Goal: Task Accomplishment & Management: Manage account settings

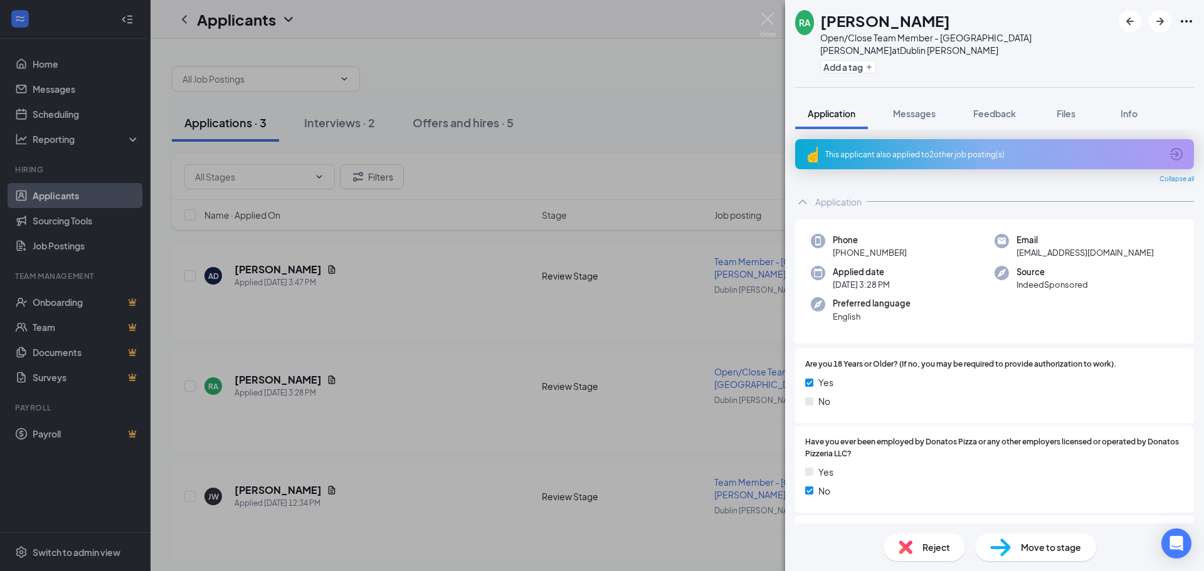
click at [430, 281] on div "RA [PERSON_NAME] Open/Close Team Member - [GEOGRAPHIC_DATA] [PERSON_NAME] at [G…" at bounding box center [602, 285] width 1204 height 571
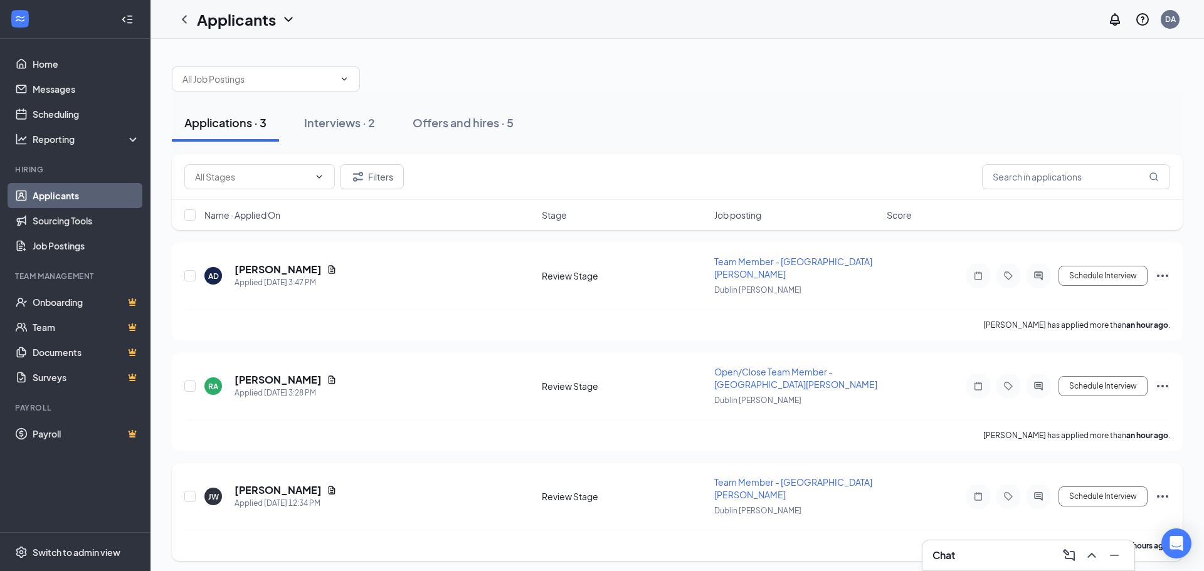
click at [759, 477] on span "Team Member - [GEOGRAPHIC_DATA][PERSON_NAME]" at bounding box center [793, 489] width 158 height 24
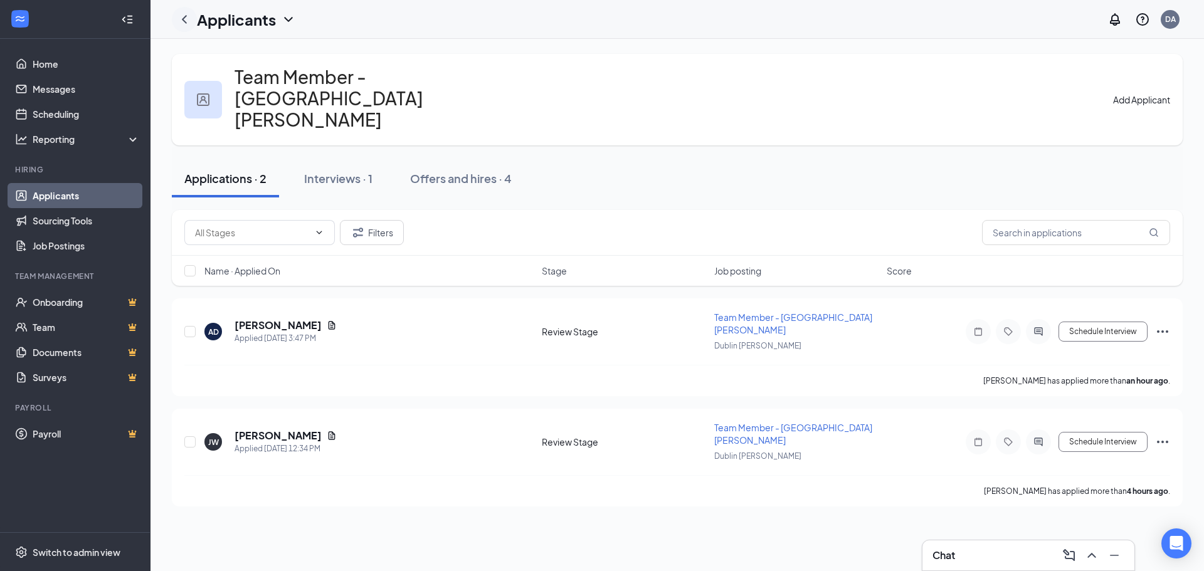
click at [183, 21] on icon "ChevronLeft" at bounding box center [184, 19] width 15 height 15
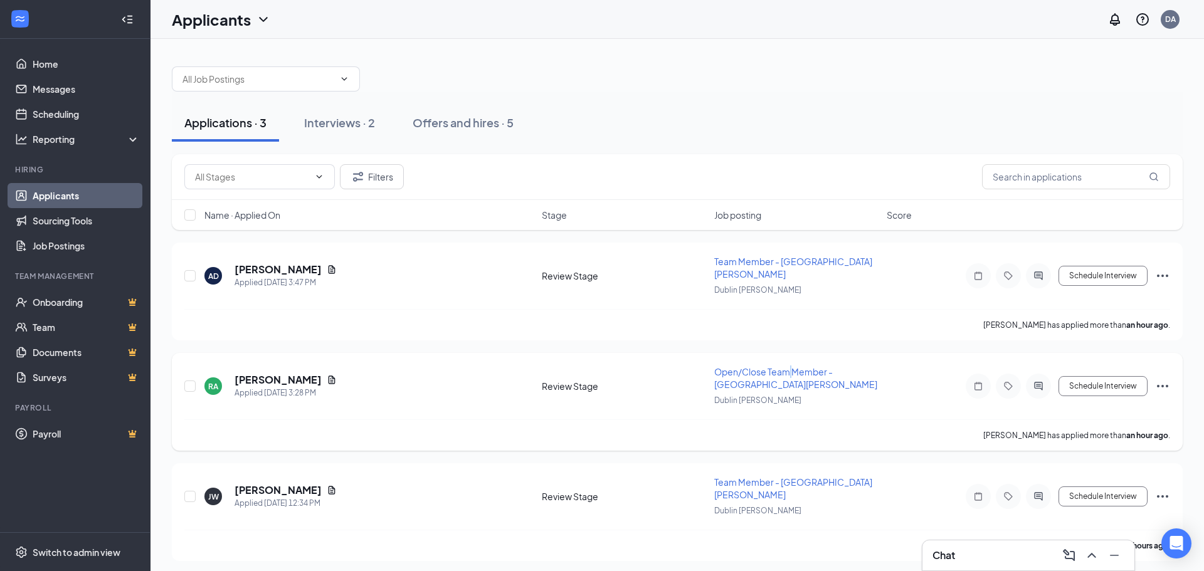
click at [792, 366] on span "Open/Close Team Member - [GEOGRAPHIC_DATA][PERSON_NAME]" at bounding box center [795, 378] width 163 height 24
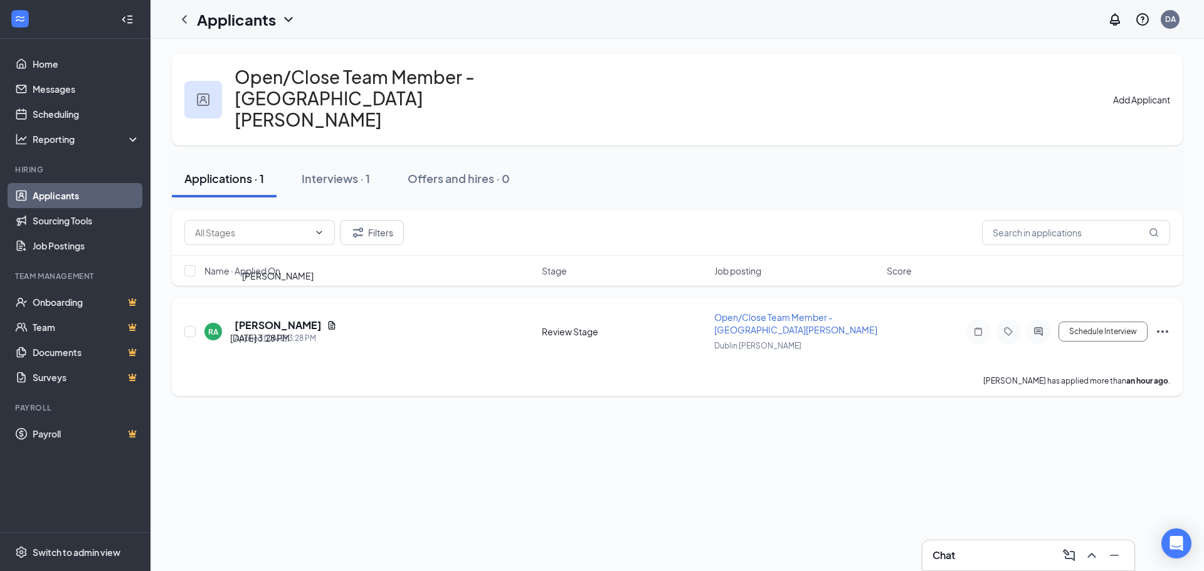
click at [303, 319] on h5 "[PERSON_NAME]" at bounding box center [278, 326] width 87 height 14
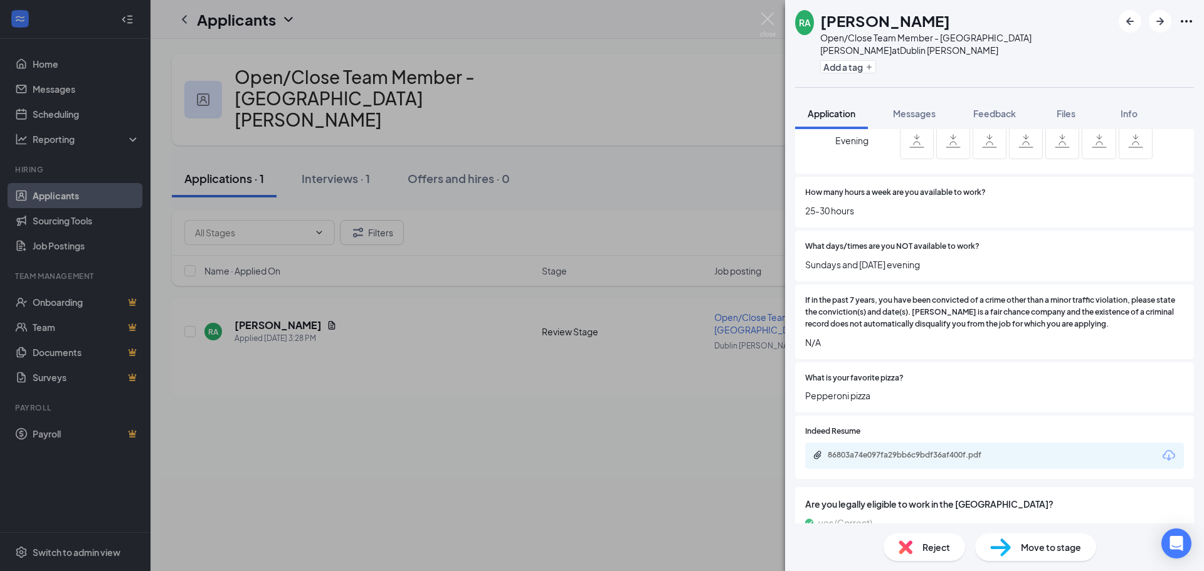
scroll to position [623, 0]
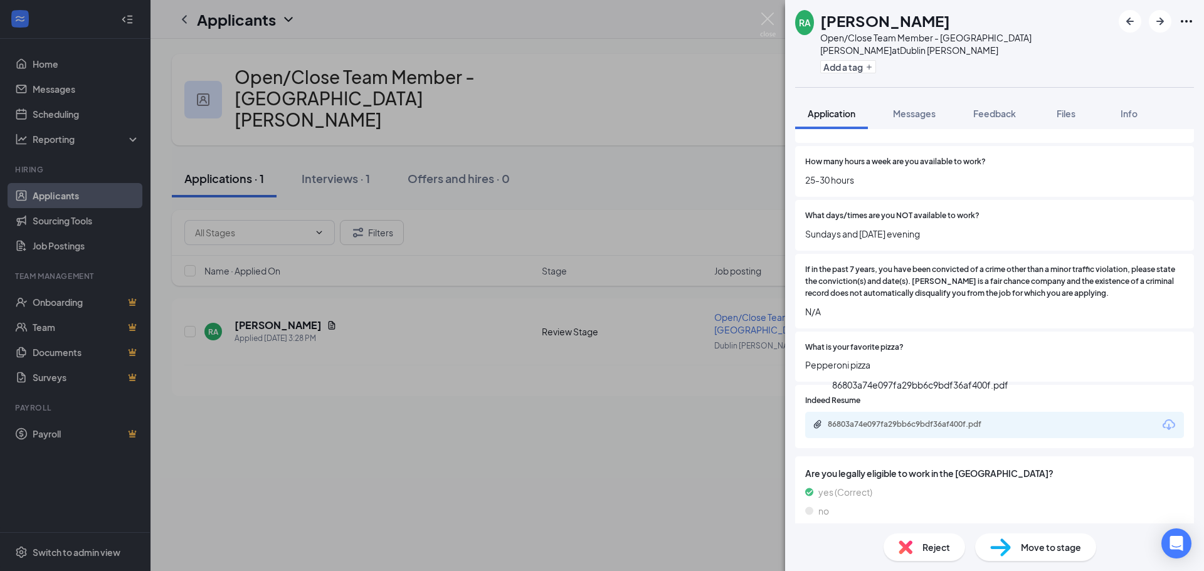
click at [980, 420] on div "86803a74e097fa29bb6c9bdf36af400f.pdf" at bounding box center [916, 425] width 176 height 10
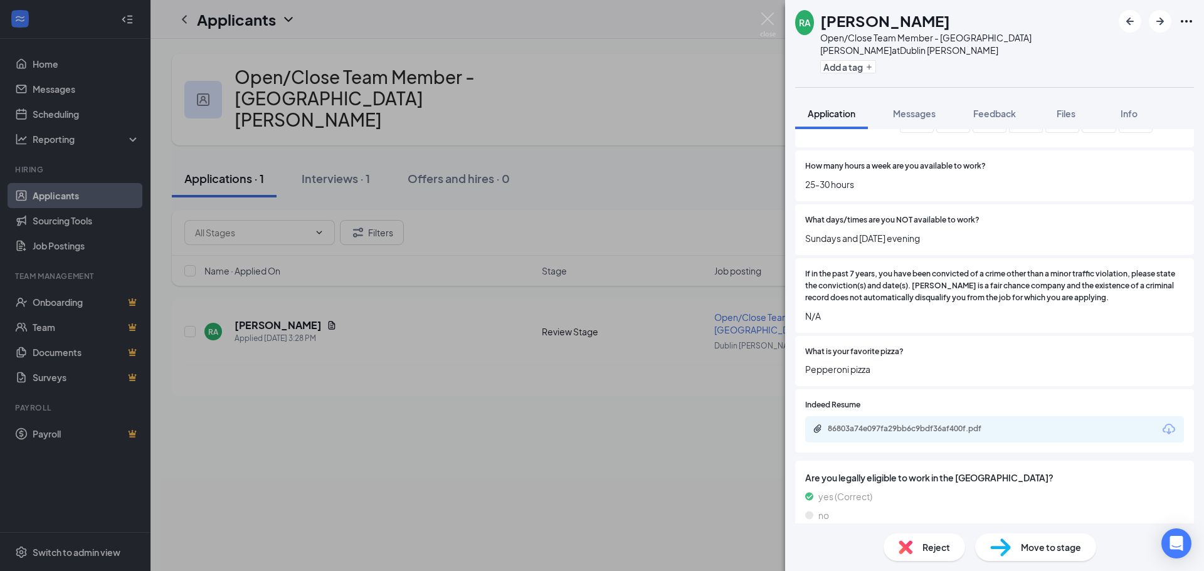
click at [1052, 551] on span "Move to stage" at bounding box center [1051, 548] width 60 height 14
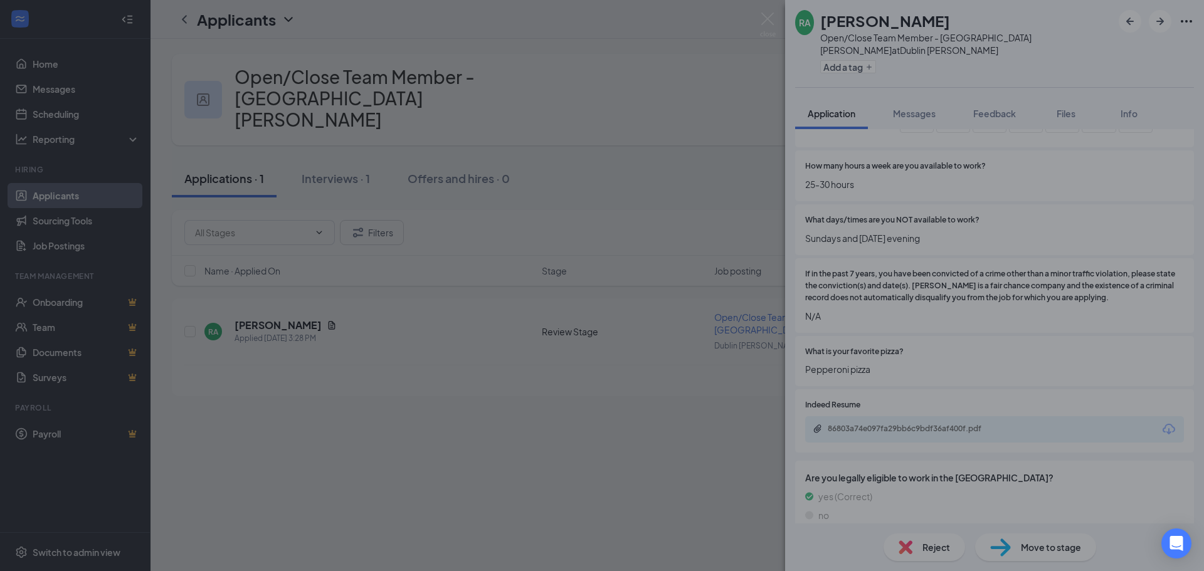
type input "Onsite Interview (next stage)"
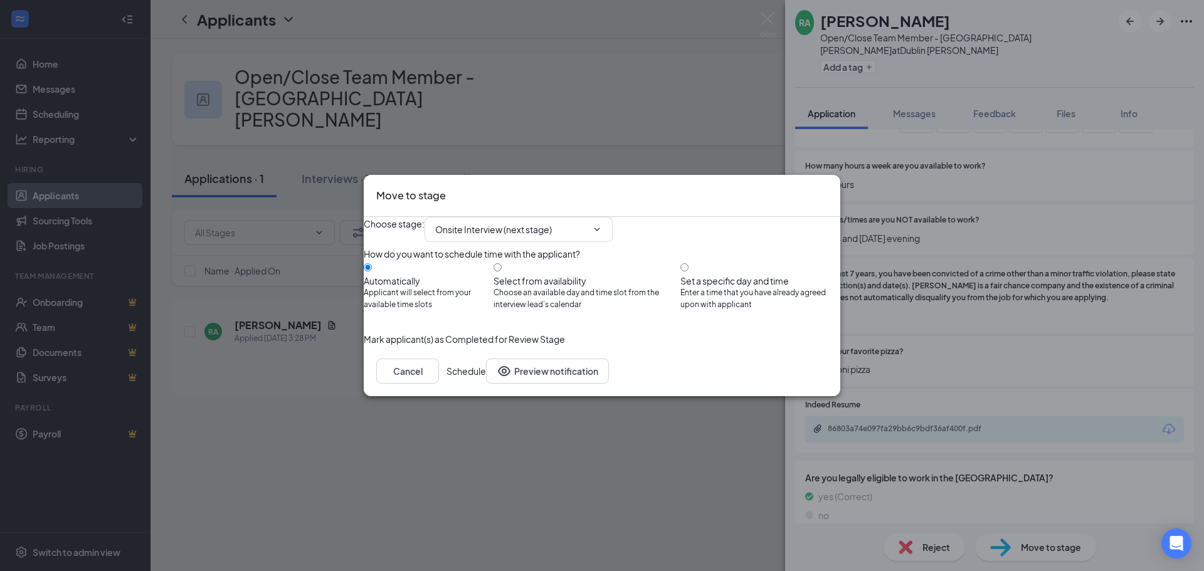
click at [486, 384] on button "Schedule" at bounding box center [467, 371] width 40 height 25
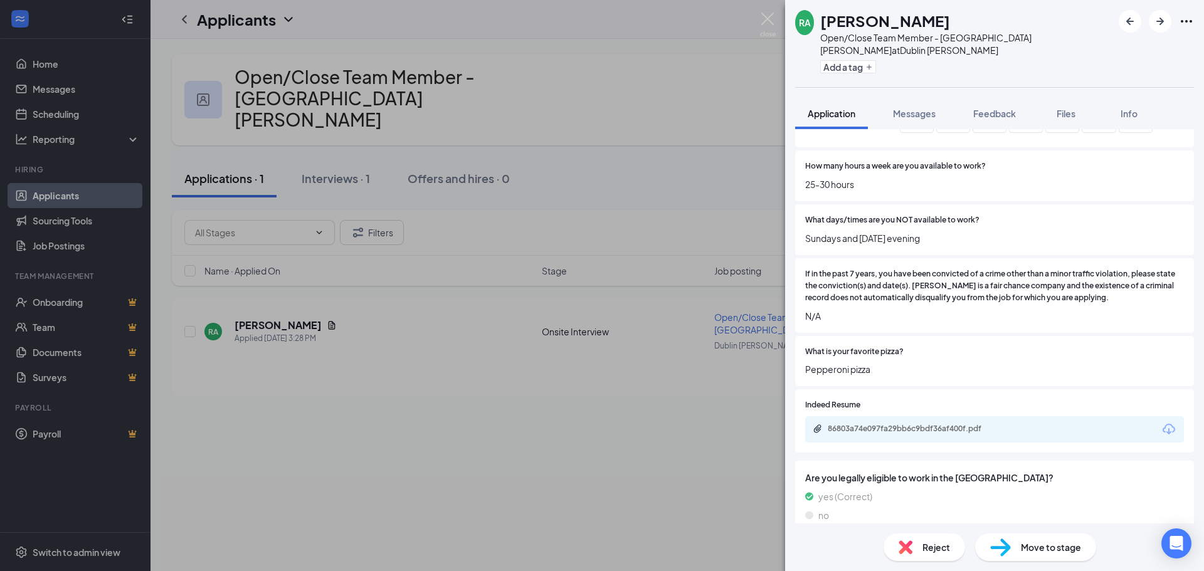
click at [195, 9] on div "RA [PERSON_NAME] Open/Close Team Member - [GEOGRAPHIC_DATA] [PERSON_NAME] at [G…" at bounding box center [602, 285] width 1204 height 571
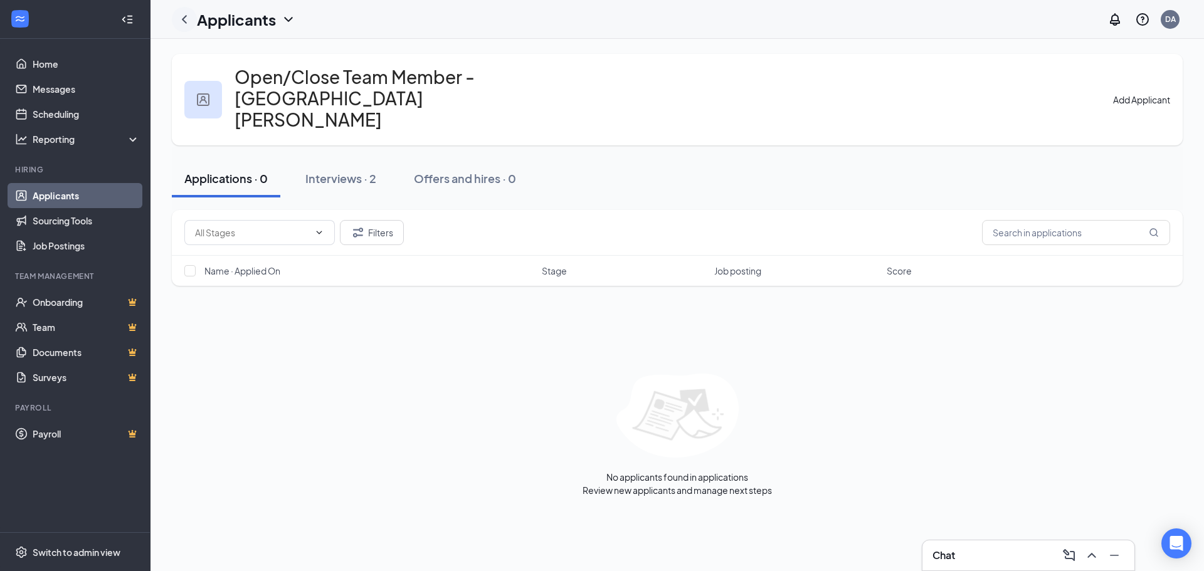
click at [184, 23] on icon "ChevronLeft" at bounding box center [184, 19] width 15 height 15
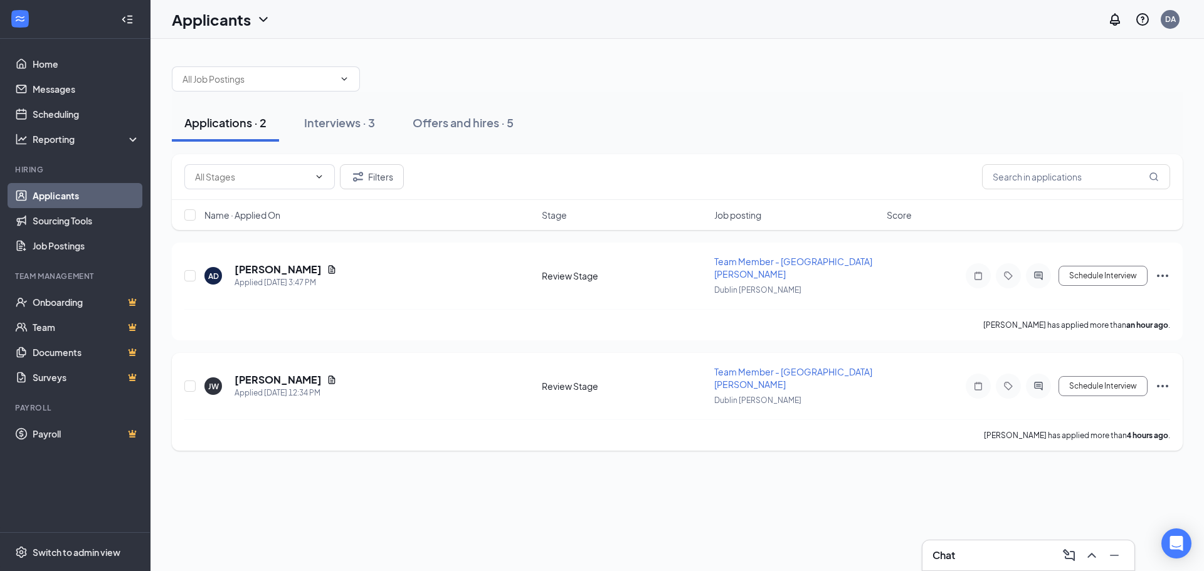
click at [342, 373] on div "[PERSON_NAME] Jaymeir [PERSON_NAME] Applied [DATE] 12:34 PM" at bounding box center [369, 386] width 330 height 26
click at [298, 373] on h5 "[PERSON_NAME]" at bounding box center [278, 380] width 87 height 14
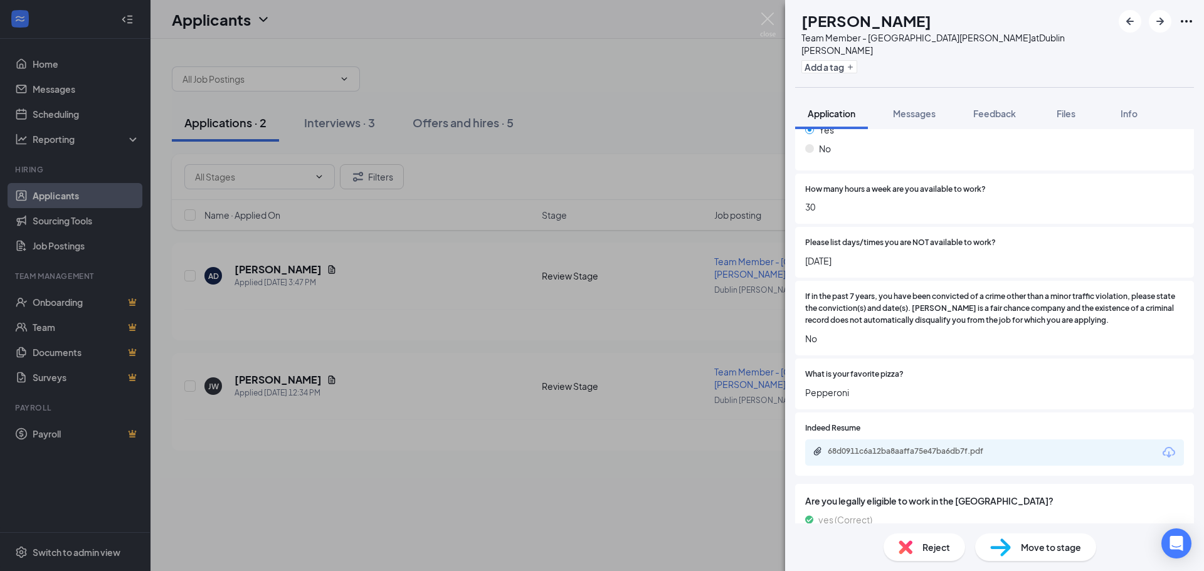
scroll to position [462, 0]
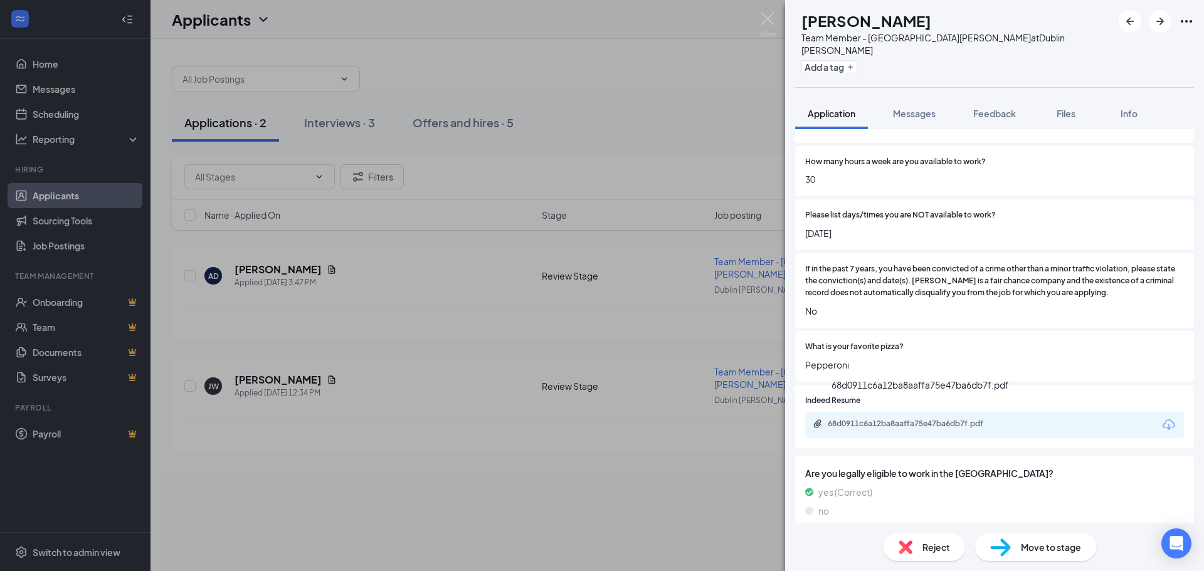
click at [1011, 419] on div "68d0911c6a12ba8aaffa75e47ba6db7f.pdf" at bounding box center [914, 424] width 203 height 10
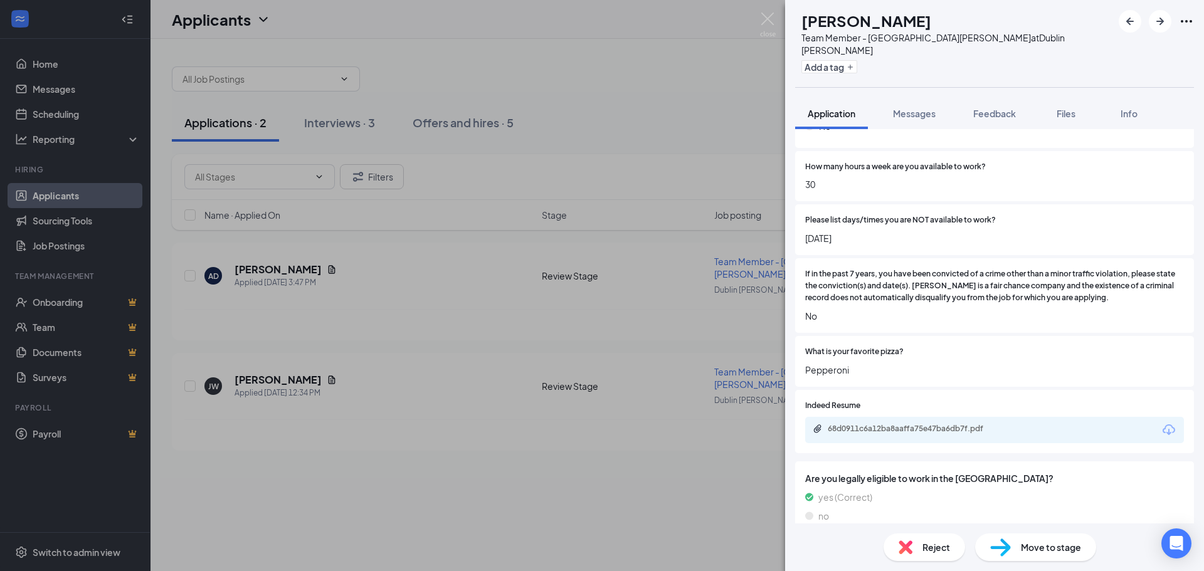
click at [1062, 550] on span "Move to stage" at bounding box center [1051, 548] width 60 height 14
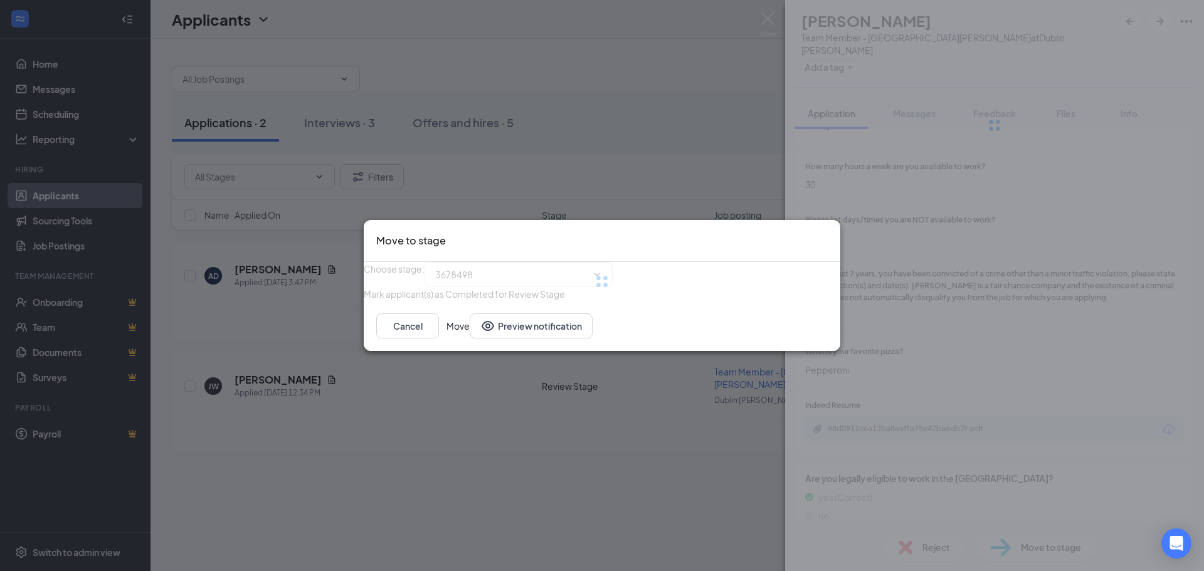
type input "Onsite Interview (next stage)"
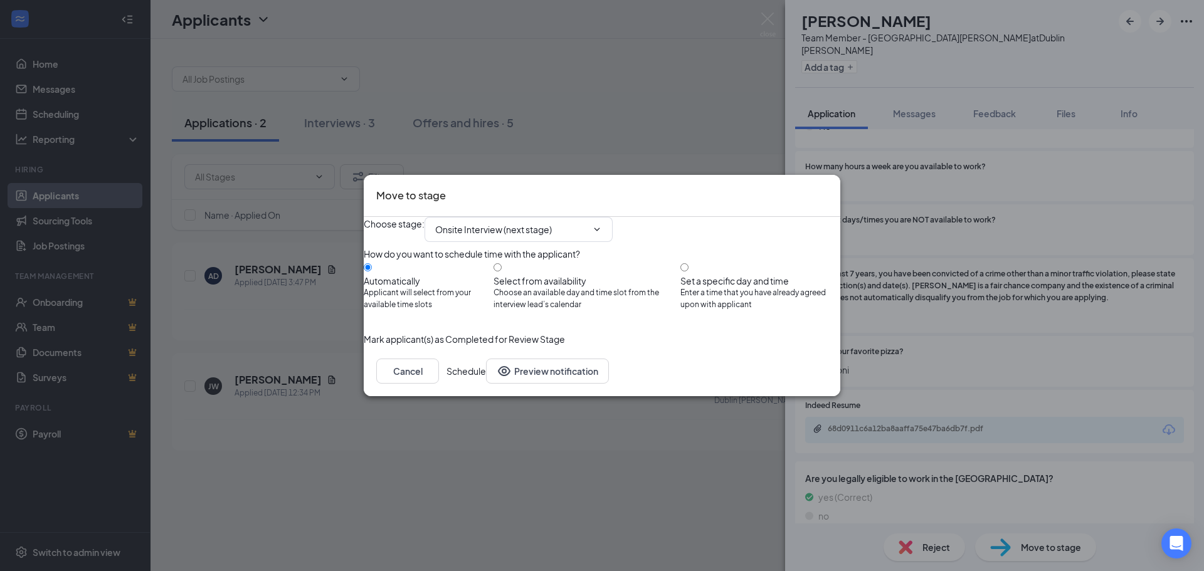
click at [486, 384] on button "Schedule" at bounding box center [467, 371] width 40 height 25
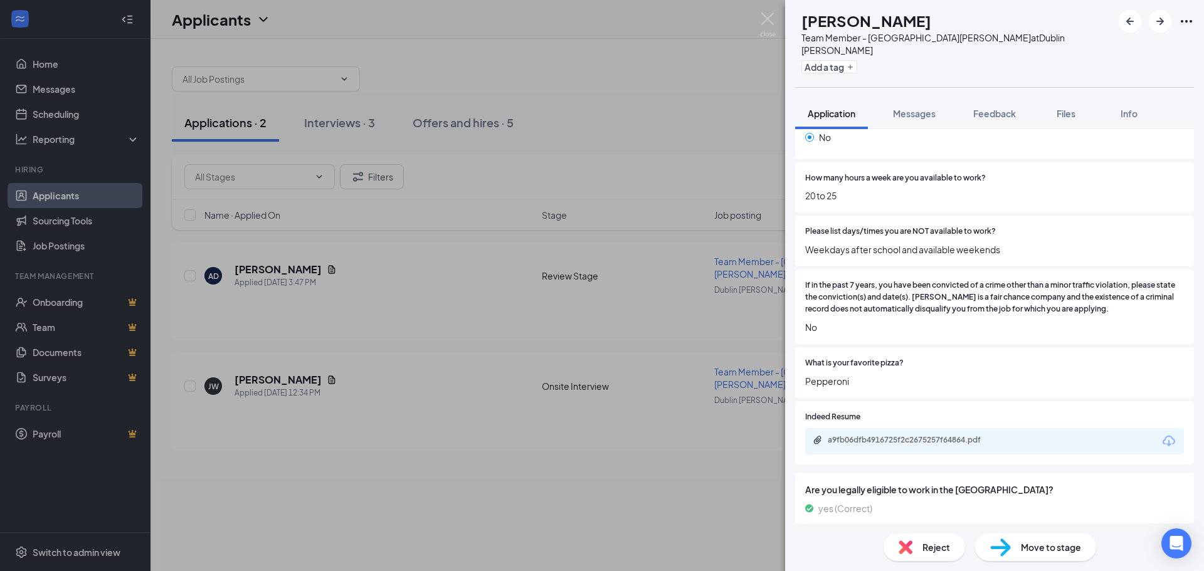
scroll to position [426, 0]
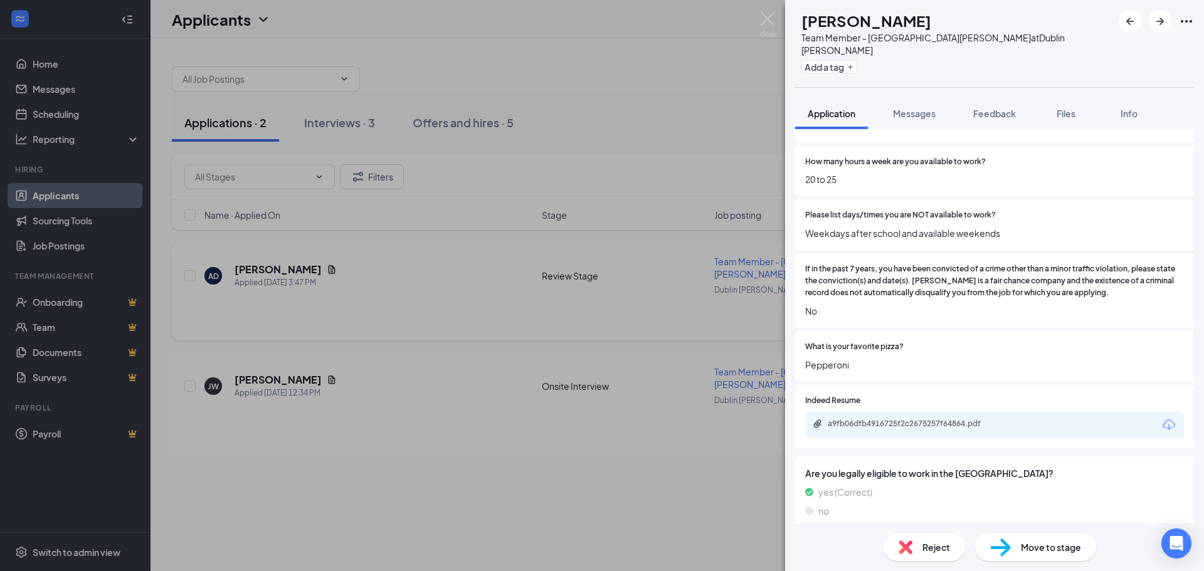
click at [566, 307] on div "AD [PERSON_NAME] Team Member - [GEOGRAPHIC_DATA] [PERSON_NAME] at [GEOGRAPHIC_D…" at bounding box center [602, 285] width 1204 height 571
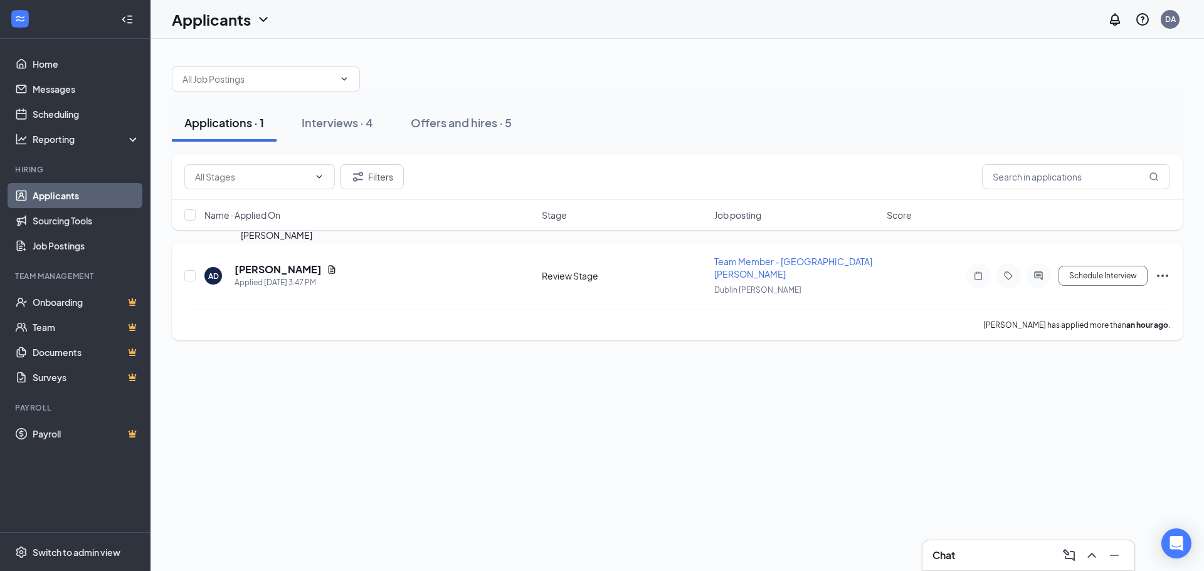
click at [300, 263] on h5 "[PERSON_NAME]" at bounding box center [278, 270] width 87 height 14
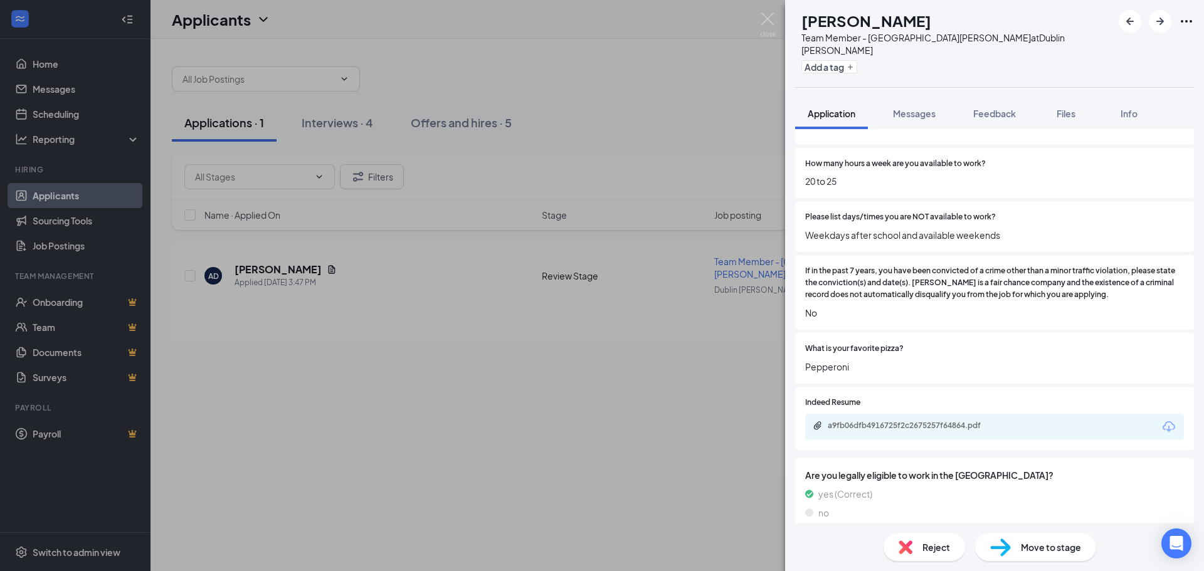
scroll to position [426, 0]
click at [1048, 415] on div "a9fb06dfb4916725f2c2675257f64864.pdf" at bounding box center [994, 425] width 379 height 26
click at [1018, 422] on div "a9fb06dfb4916725f2c2675257f64864.pdf" at bounding box center [994, 425] width 379 height 26
click at [941, 419] on div "a9fb06dfb4916725f2c2675257f64864.pdf" at bounding box center [916, 424] width 176 height 10
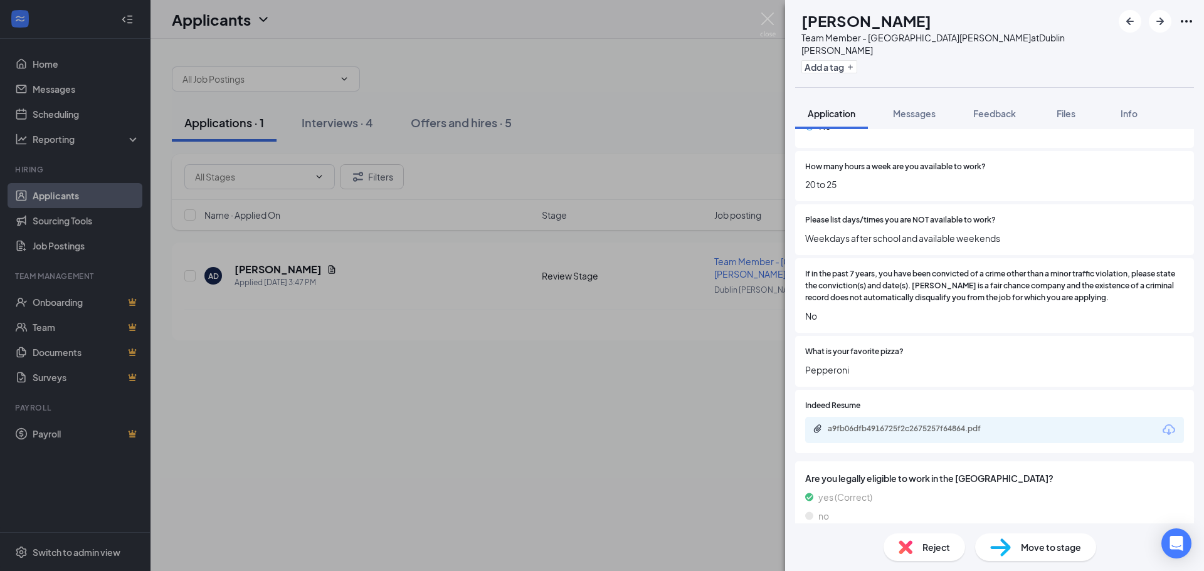
click at [1022, 544] on span "Move to stage" at bounding box center [1051, 548] width 60 height 14
type input "Onsite Interview (next stage)"
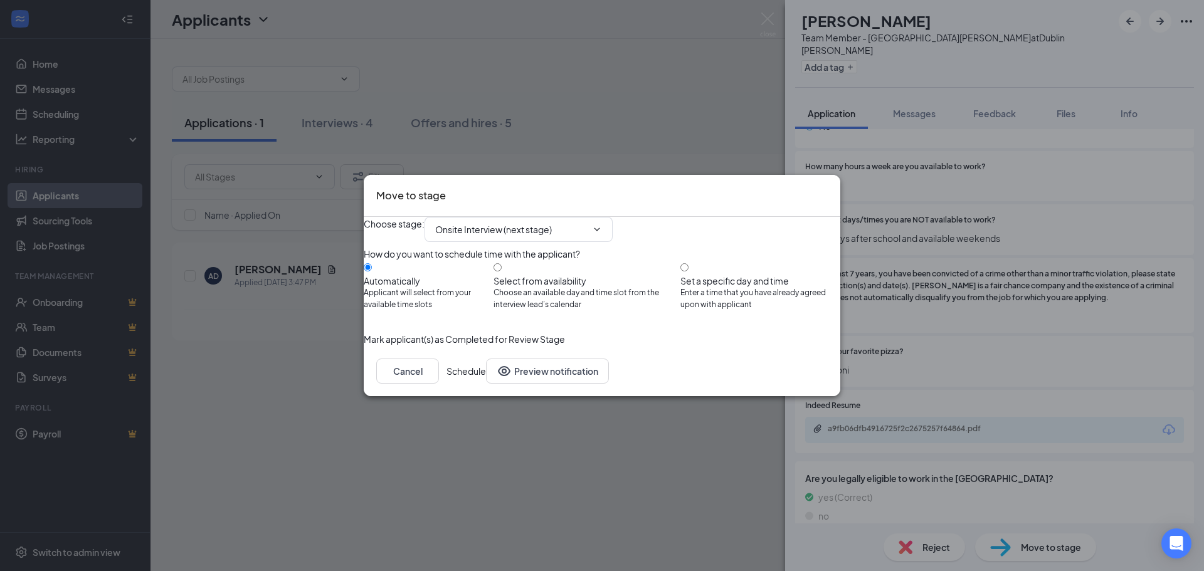
click at [486, 384] on button "Schedule" at bounding box center [467, 371] width 40 height 25
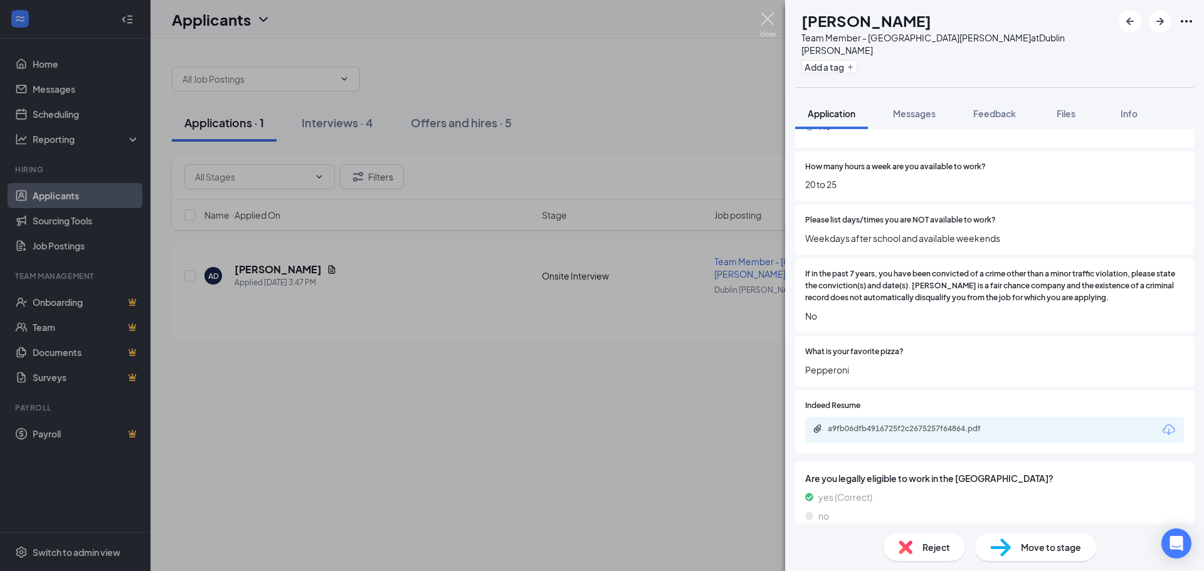
click at [764, 19] on img at bounding box center [768, 25] width 16 height 24
